Goal: Information Seeking & Learning: Check status

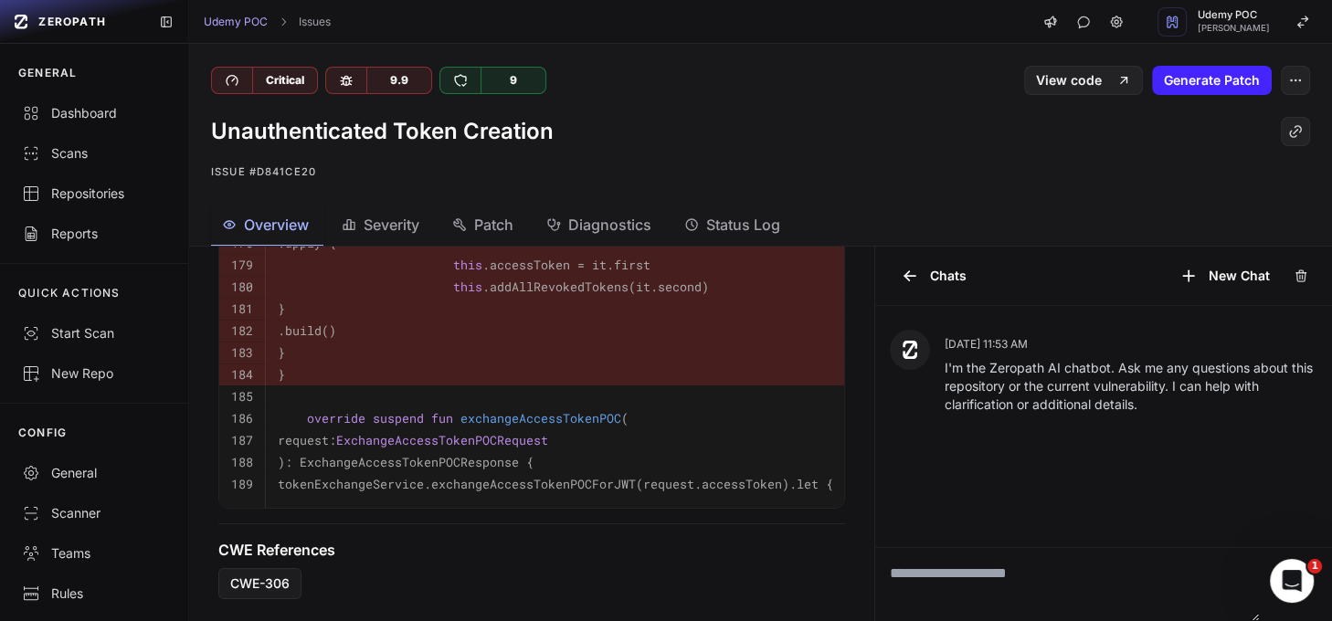
scroll to position [1339, 0]
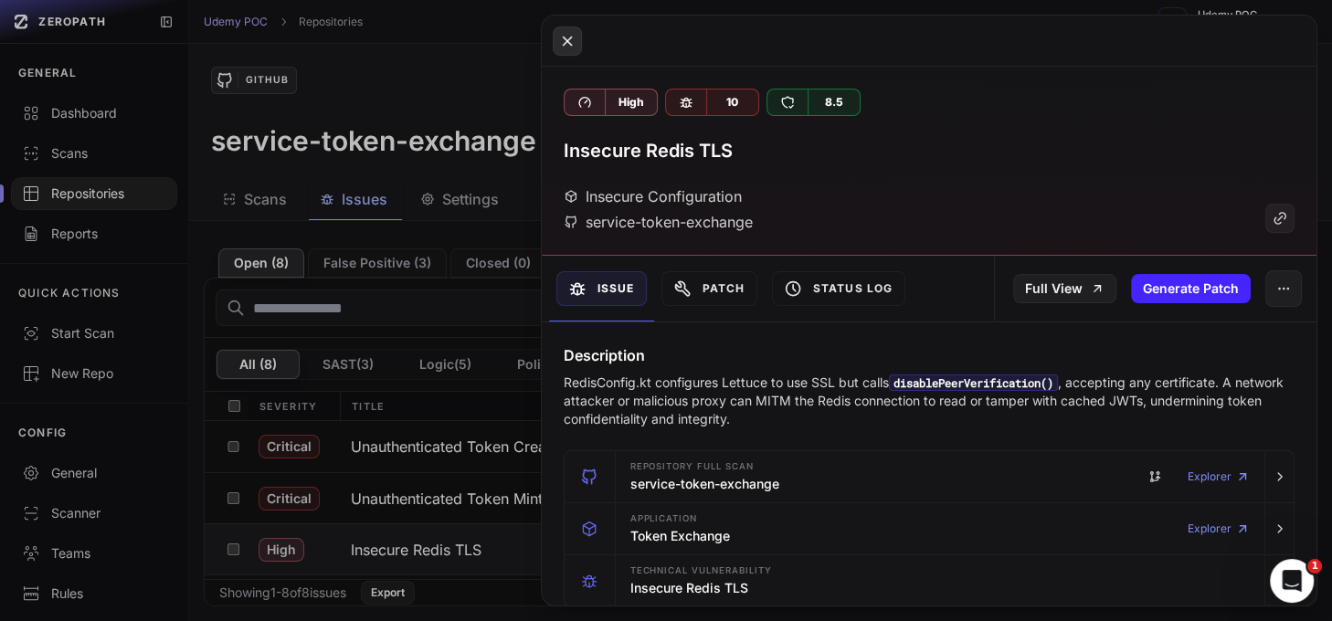
click at [564, 39] on icon at bounding box center [567, 41] width 16 height 22
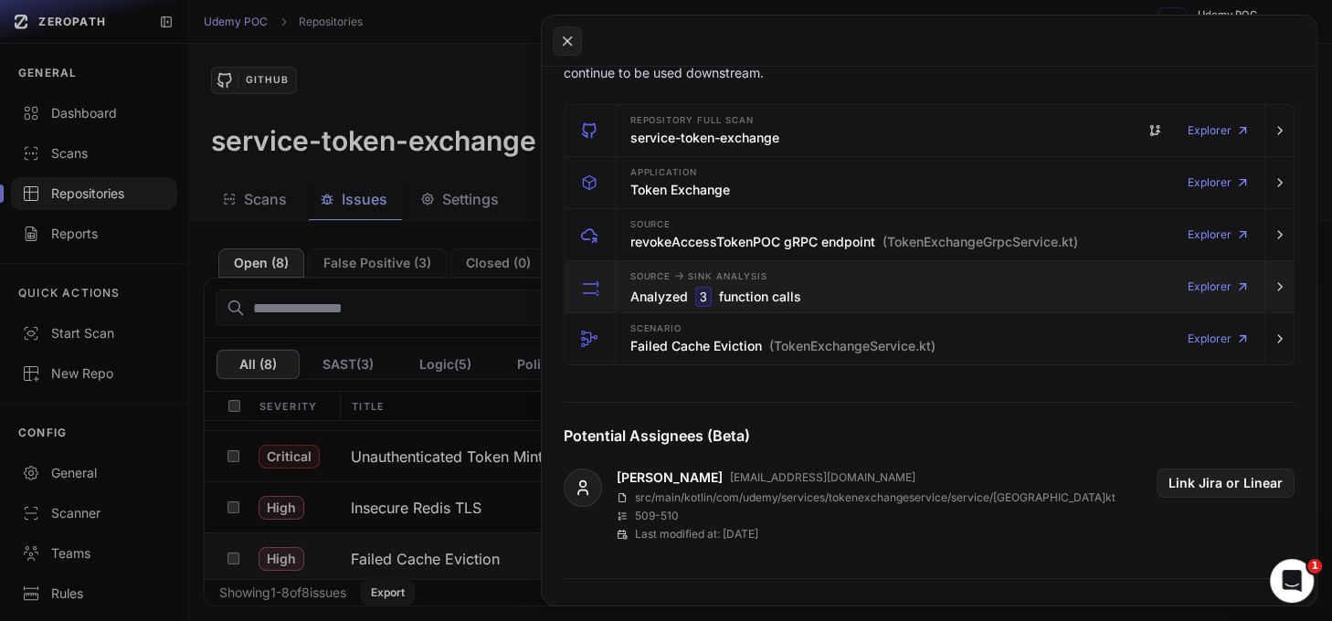
scroll to position [348, 0]
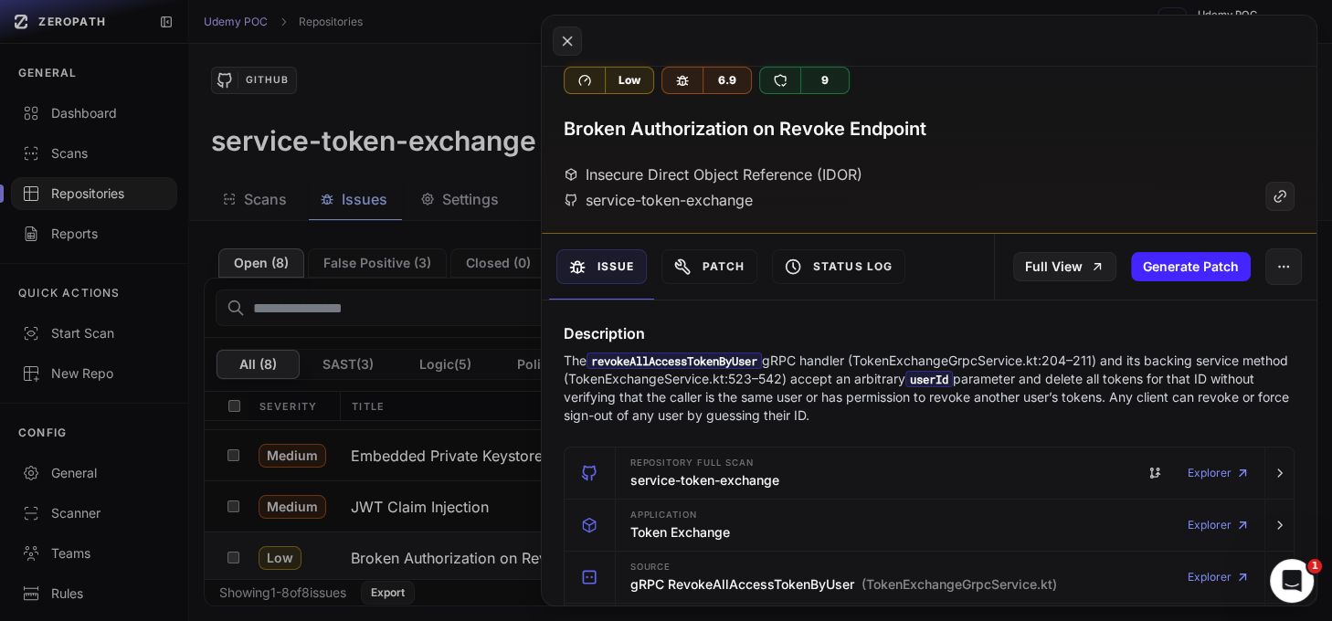
scroll to position [27, 0]
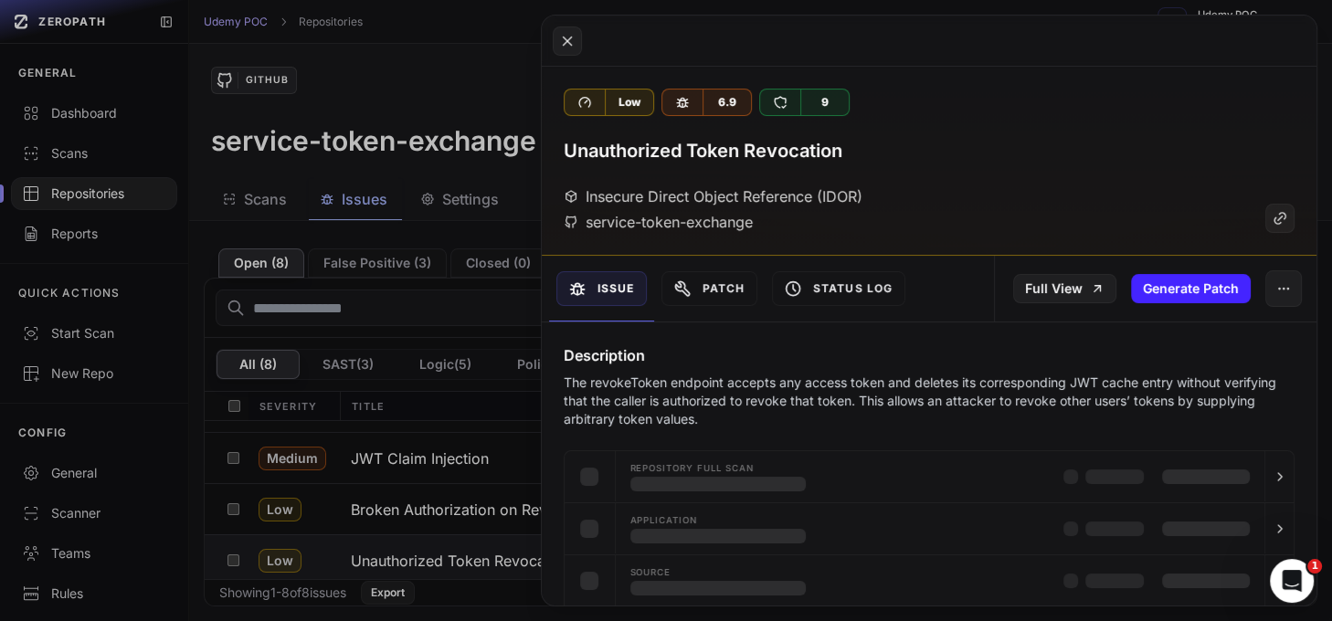
scroll to position [247, 0]
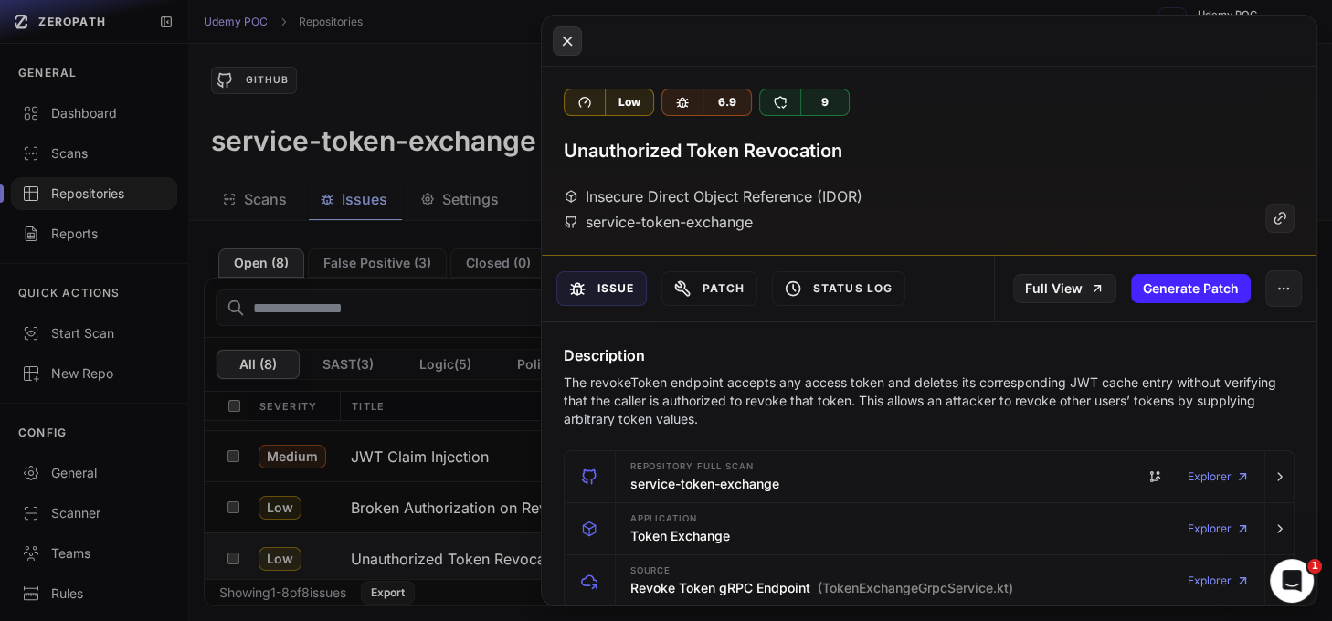
click at [562, 35] on icon at bounding box center [567, 41] width 16 height 22
